Goal: Use online tool/utility: Use online tool/utility

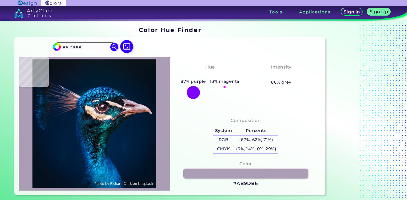
type input "#544c63"
type input "#544C63"
type input "#232137"
type input "#2e3044"
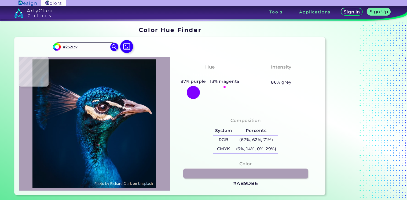
type input "#2E3044"
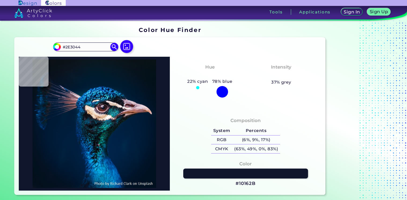
type input "#10162b"
type input "#10162B"
type input "#1d263d"
type input "#1D263D"
type input "#121c34"
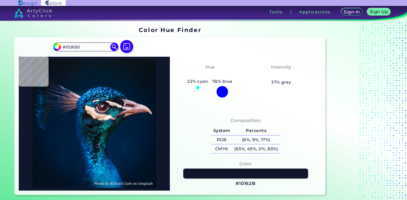
type input "#121C34"
type input "#121b33"
type input "#121B33"
type input "#101830"
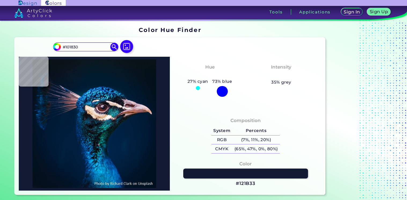
type input "#0f1223"
type input "#0F1223"
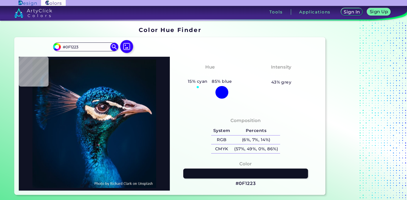
type input "#101830"
type input "#121b33"
type input "#121B33"
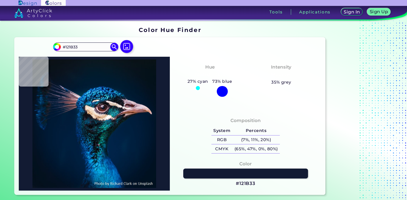
type input "#151a30"
type input "#151A30"
type input "#0f1524"
type input "#0F1524"
type input "#0b0f1b"
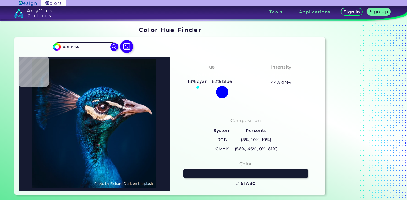
type input "#0B0F1B"
type input "#27181f"
type input "#27181F"
type input "#36171c"
type input "#36171C"
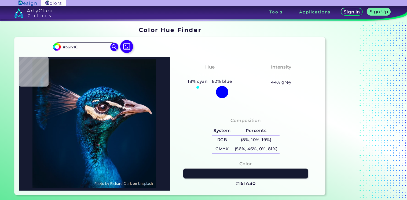
type input "#8a6e7c"
type input "#8A6E7C"
type input "#14191e"
type input "#14191E"
type input "#11121e"
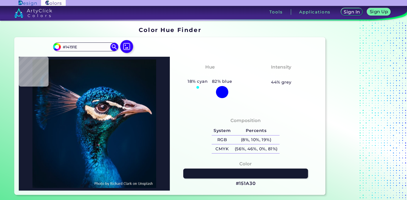
type input "#11121E"
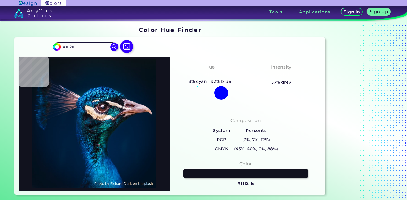
type input "#050d0f"
type input "#050D0F"
type input "#0c1522"
type input "#0C1522"
type input "#16444c"
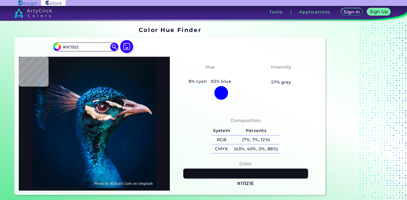
type input "#16444C"
type input "#062933"
type input "#272a30"
type input "#272A30"
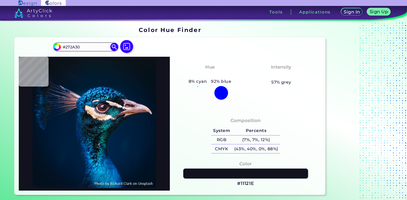
type input "#26323b"
type input "#26323B"
type input "#182128"
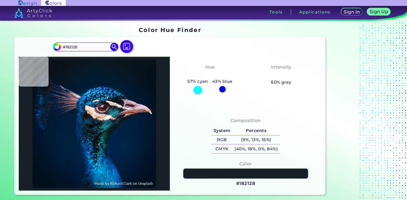
type input "#1a1e27"
type input "#1A1E27"
type input "#24232c"
type input "#24232C"
type input "#101520"
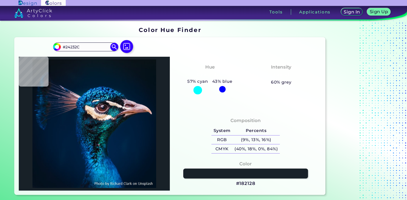
type input "#101520"
type input "#121c25"
type input "#121C25"
type input "#192428"
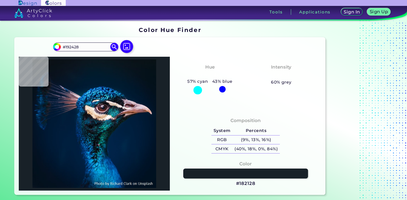
type input "#111d1f"
type input "#111D1F"
type input "#0b1d2d"
type input "#0B1D2D"
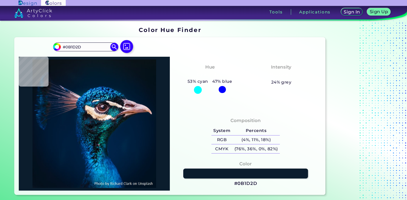
type input "#09171a"
type input "#09171A"
type input "#092b39"
type input "#092B39"
type input "#23212e"
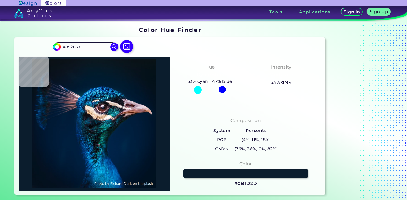
type input "#23212E"
type input "#907987"
type input "#725760"
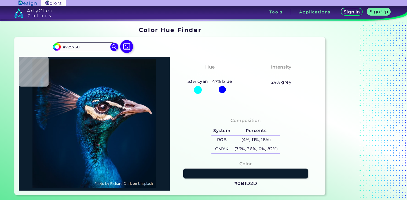
type input "#85626d"
type input "#85626D"
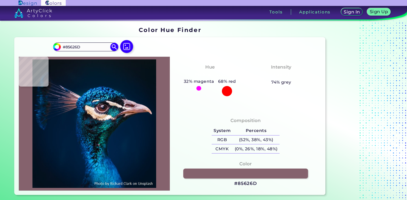
type input "#1a2d34"
type input "#1A2D34"
type input "#343e4c"
type input "#343E4C"
type input "#ebcaa8"
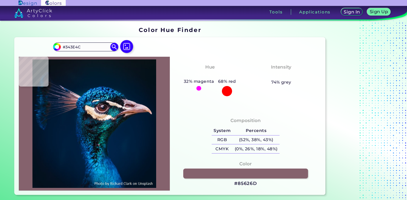
type input "#EBCAA8"
type input "#112234"
type input "#04404d"
type input "#04404D"
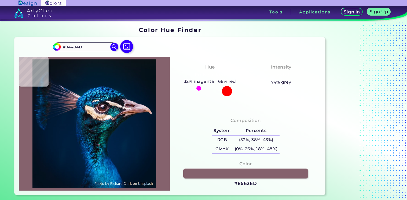
type input "#062438"
type input "#04161c"
type input "#04161C"
type input "#103b47"
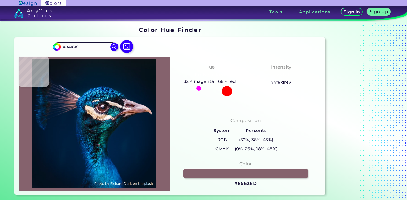
type input "#103B47"
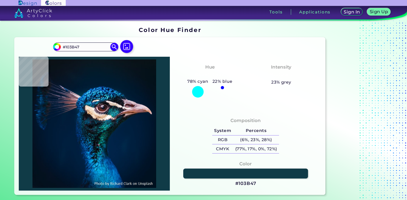
type input "#0a0b13"
type input "#0A0B13"
type input "#021523"
type input "#123046"
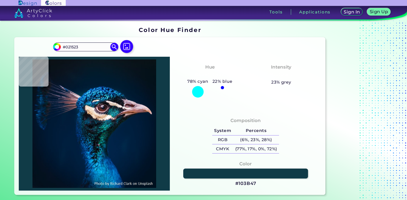
type input "#123046"
type input "#0a0c10"
type input "#0A0C10"
type input "#104068"
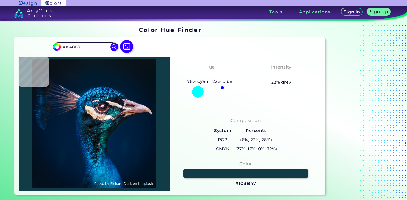
type input "#2070be"
type input "#2070BE"
type input "#0a3d6c"
type input "#0A3D6C"
type input "#087bb9"
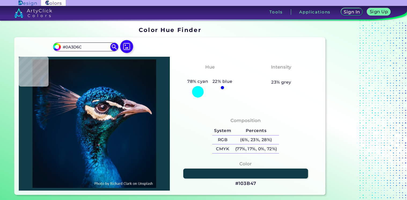
type input "#087BB9"
type input "#023c72"
type input "#023C72"
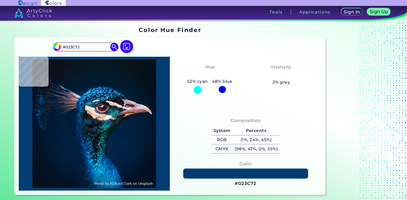
type input "#00539e"
type input "#00539E"
type input "#2f89ca"
type input "#2F89CA"
type input "#9c9cad"
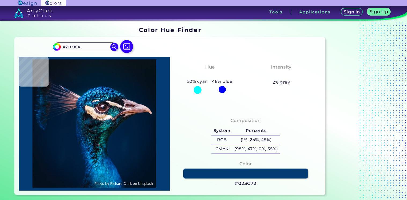
type input "#9C9CAD"
type input "#05364a"
type input "#05364A"
type input "#012e43"
type input "#012E43"
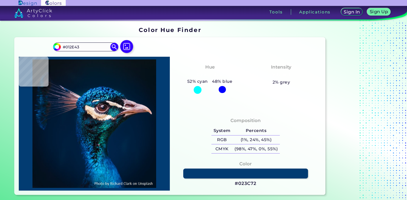
type input "#001d35"
type input "#001D35"
type input "#001c31"
type input "#001C31"
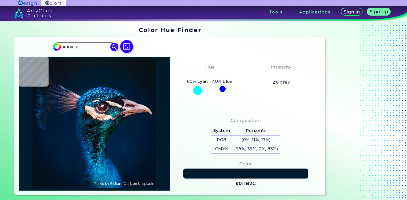
type input "#011b2c"
type input "#011B2C"
type input "#041a28"
type input "#041A28"
type input "#08161f"
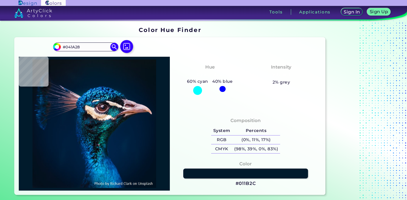
type input "#08161F"
type input "#09141a"
type input "#09141A"
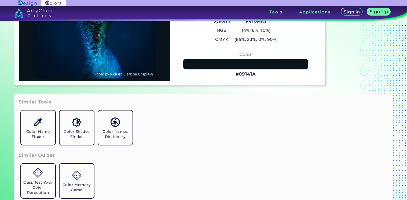
scroll to position [111, 0]
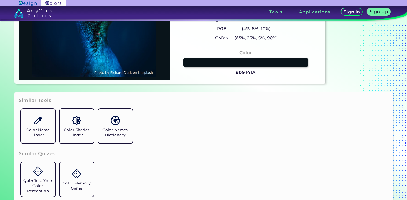
type input "#012346"
type input "#069bd9"
type input "#069BD9"
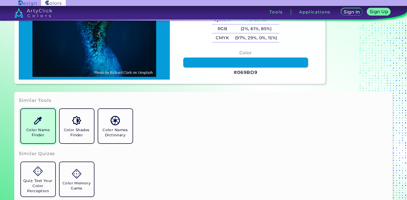
click at [44, 124] on link "Color Name Finder" at bounding box center [38, 126] width 39 height 39
